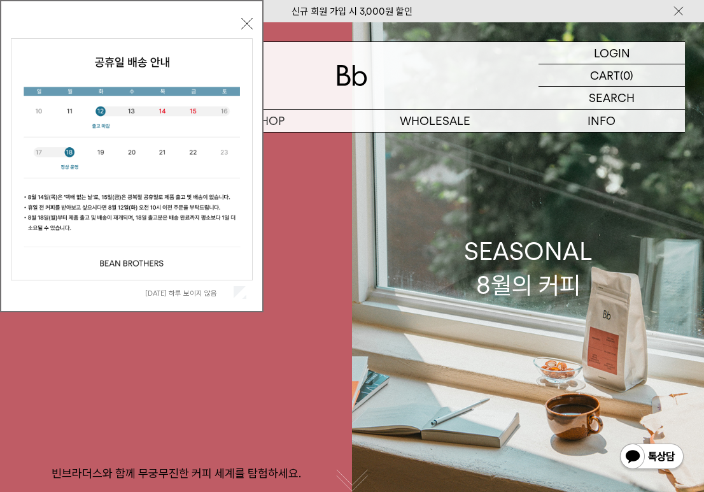
click at [246, 24] on button "닫기" at bounding box center [246, 23] width 11 height 11
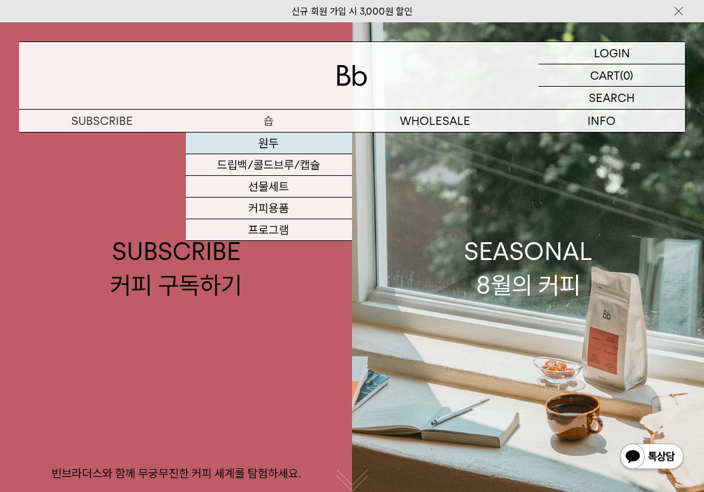
click at [264, 147] on link "원두" at bounding box center [269, 143] width 167 height 22
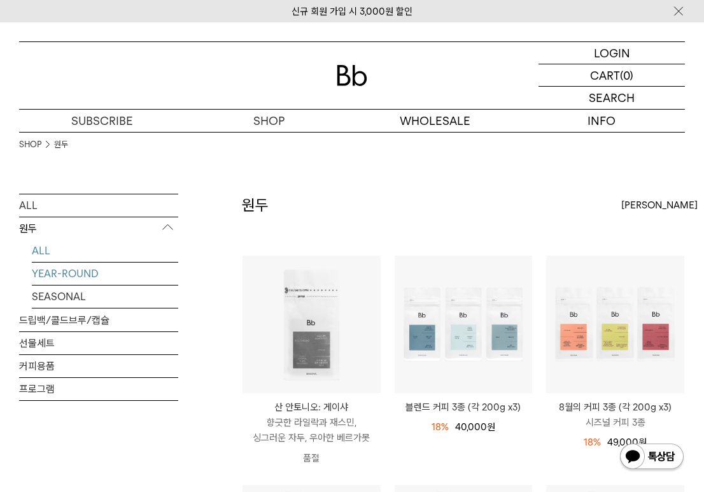
click at [71, 276] on link "YEAR-ROUND" at bounding box center [105, 273] width 146 height 22
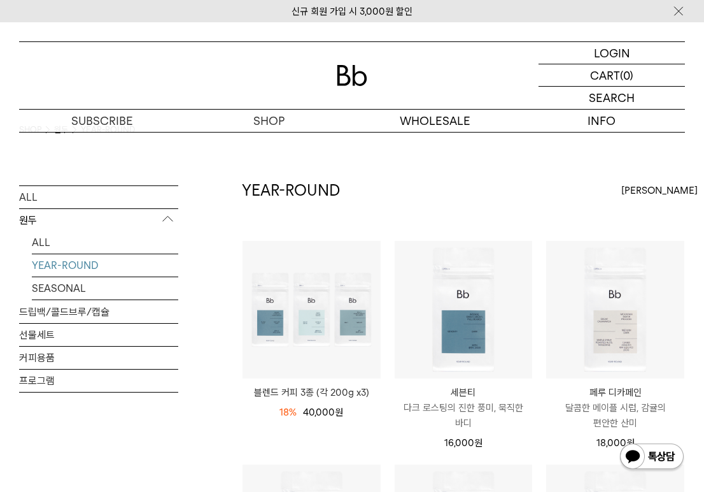
scroll to position [20, 0]
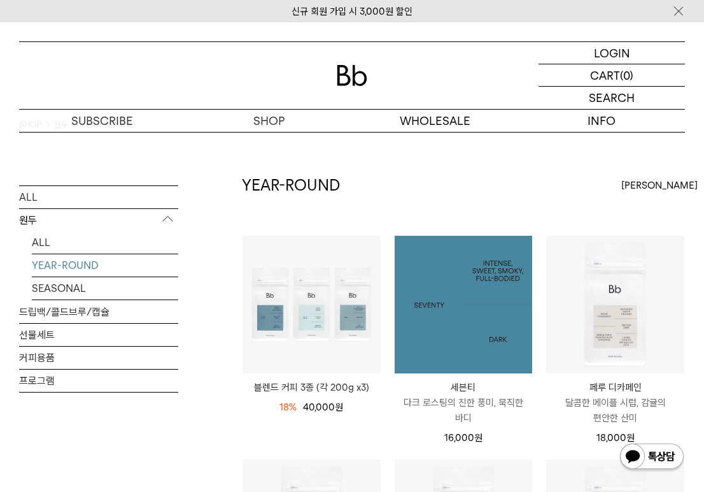
click at [460, 283] on img at bounding box center [464, 305] width 138 height 138
